Goal: Task Accomplishment & Management: Complete application form

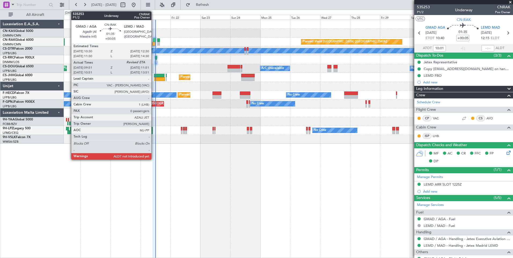
click at [154, 39] on div at bounding box center [154, 40] width 3 height 4
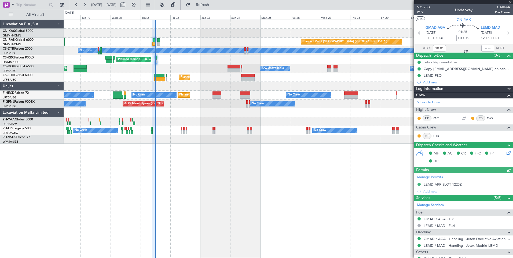
type input "[PERSON_NAME] ([PERSON_NAME])"
click at [485, 49] on input "text" at bounding box center [487, 48] width 13 height 6
type input "11:42"
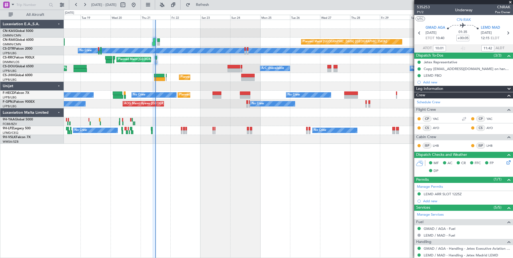
type input "[PERSON_NAME] ([PERSON_NAME])"
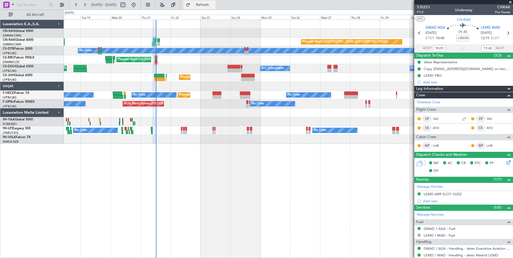
type input "[PERSON_NAME] ([PERSON_NAME])"
